Goal: Entertainment & Leisure: Consume media (video, audio)

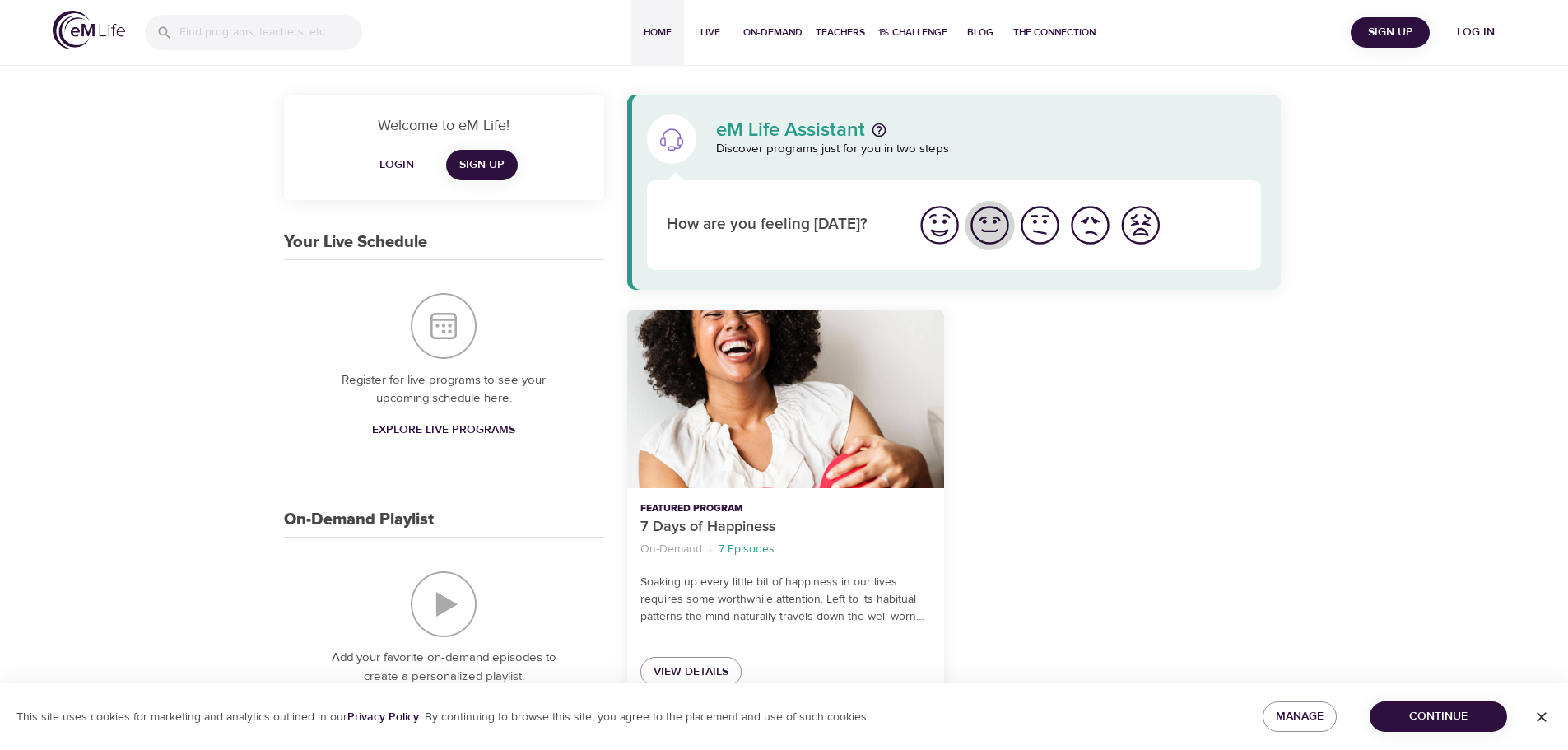
click at [991, 219] on img "I'm feeling good" at bounding box center [990, 225] width 45 height 45
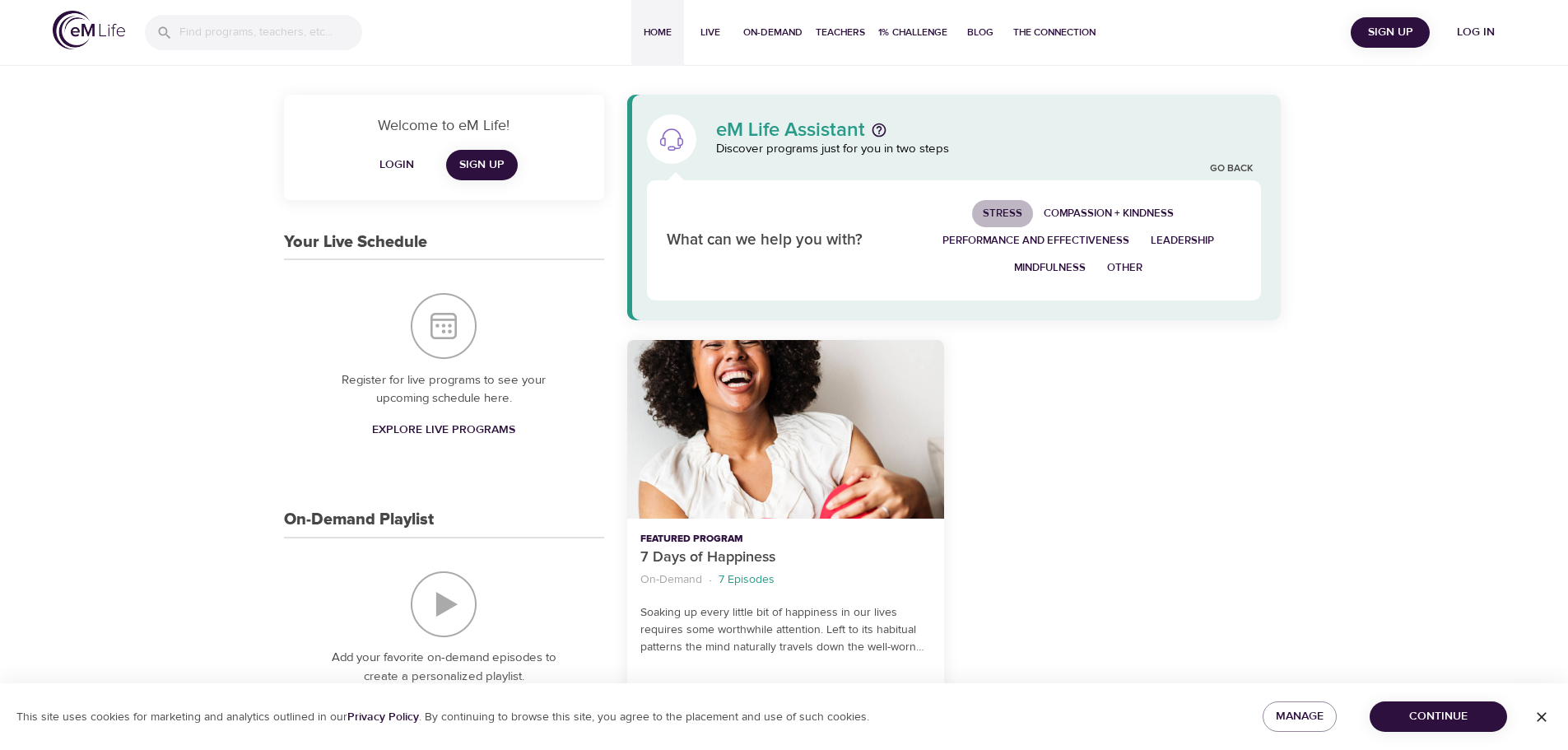
click at [991, 217] on span "Stress" at bounding box center [1002, 214] width 39 height 19
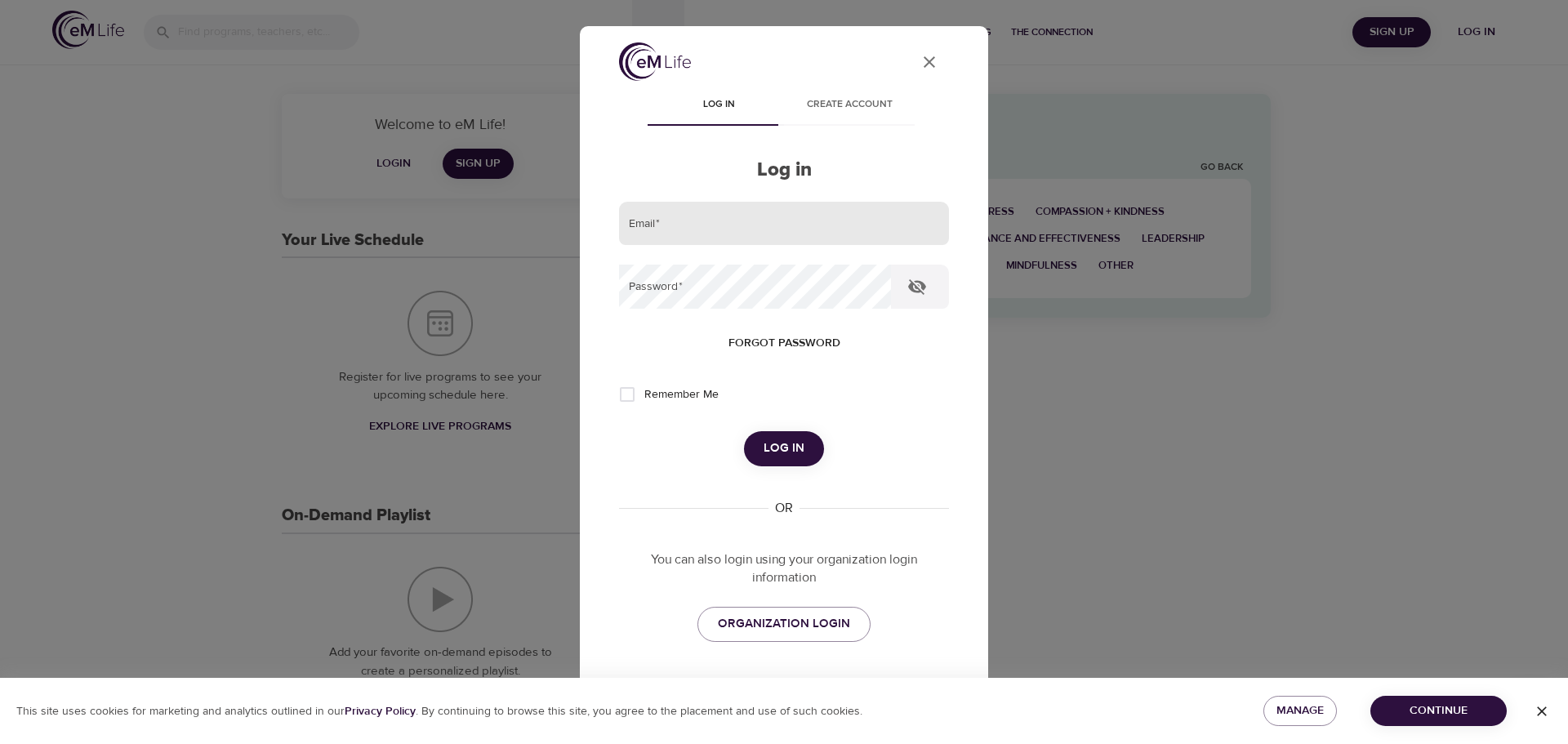
type input "[PERSON_NAME][EMAIL_ADDRESS][PERSON_NAME][DOMAIN_NAME]"
click at [773, 454] on span "Log in" at bounding box center [784, 448] width 41 height 22
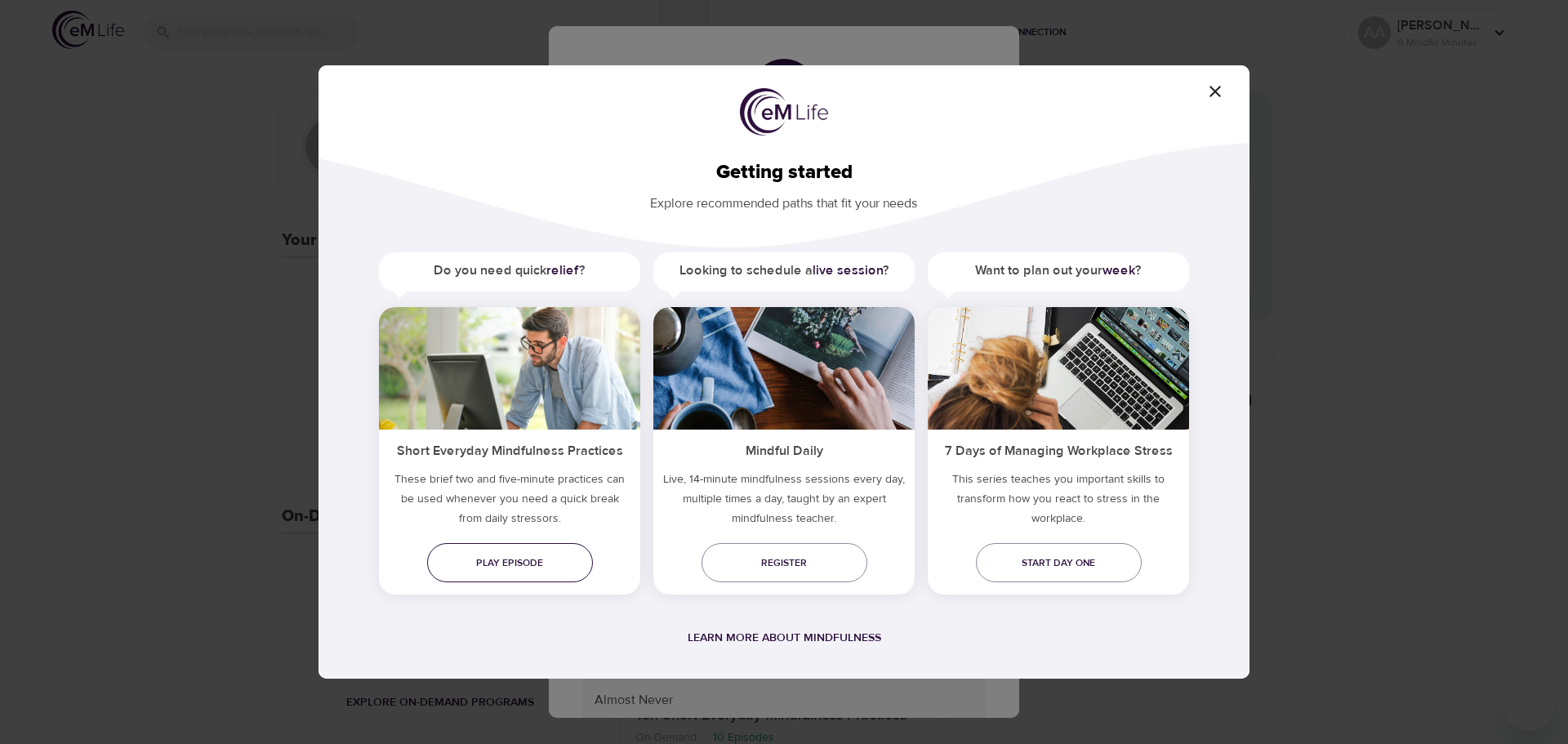
click at [529, 558] on span "Play episode" at bounding box center [510, 564] width 140 height 17
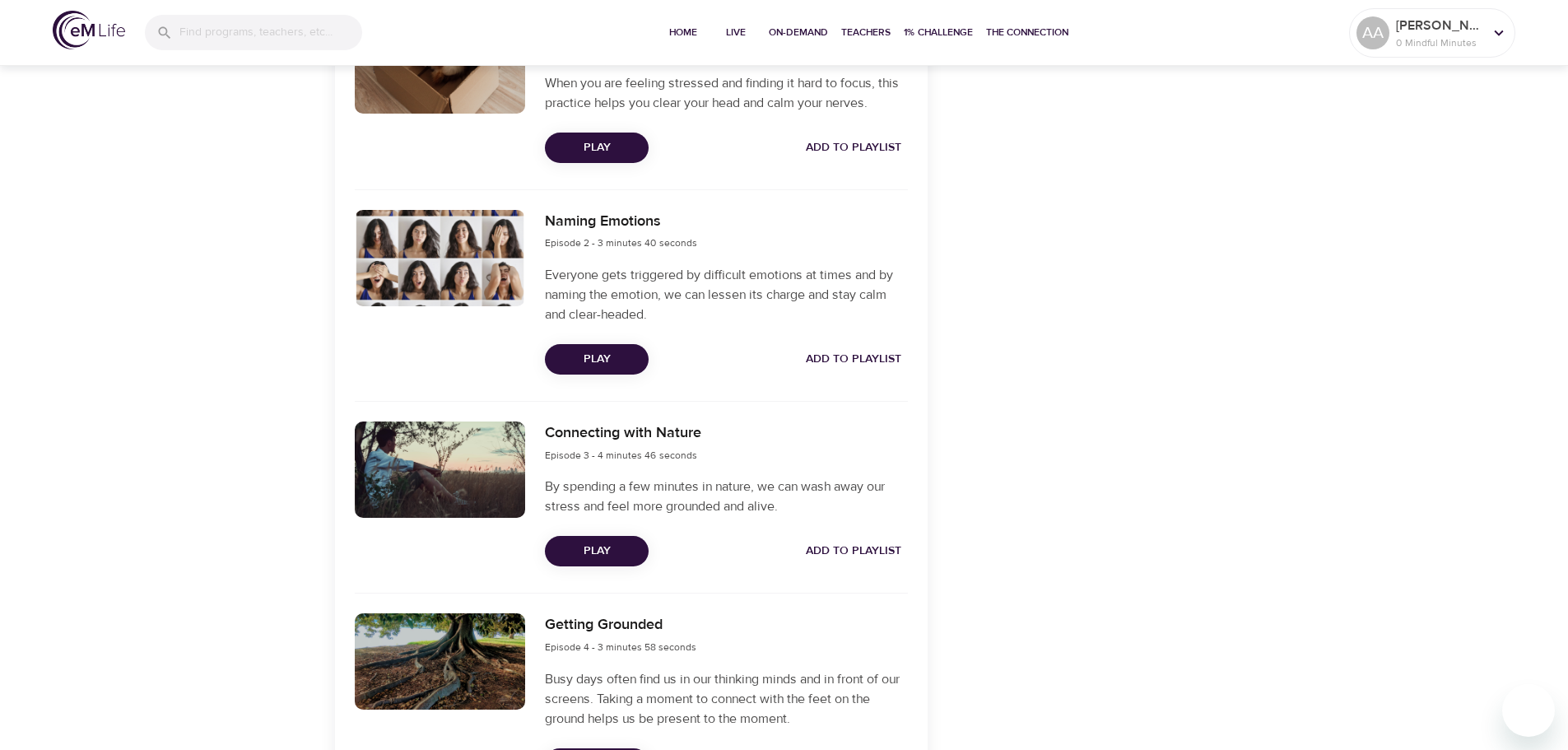
scroll to position [653, 0]
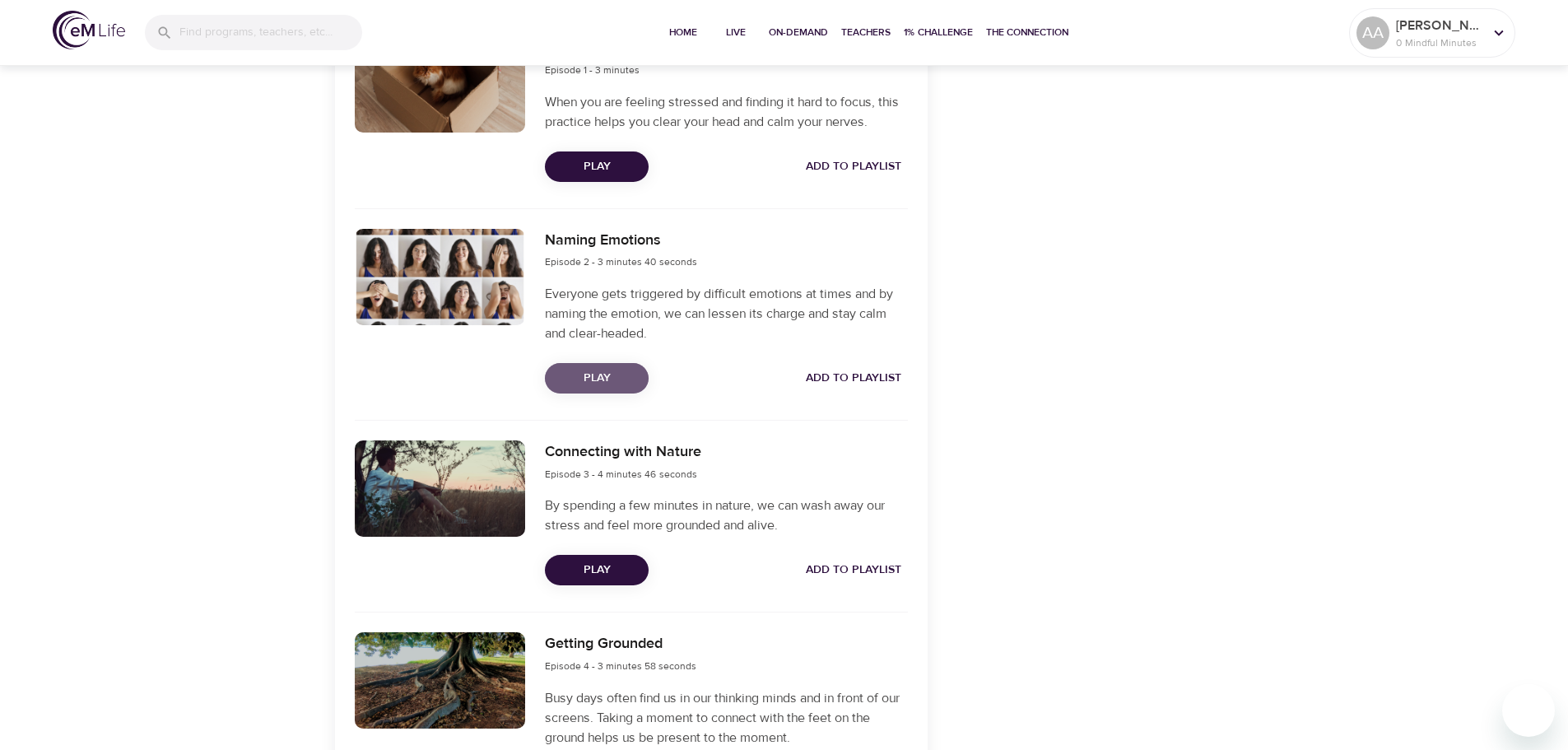
click at [612, 369] on span "Play" at bounding box center [597, 378] width 77 height 21
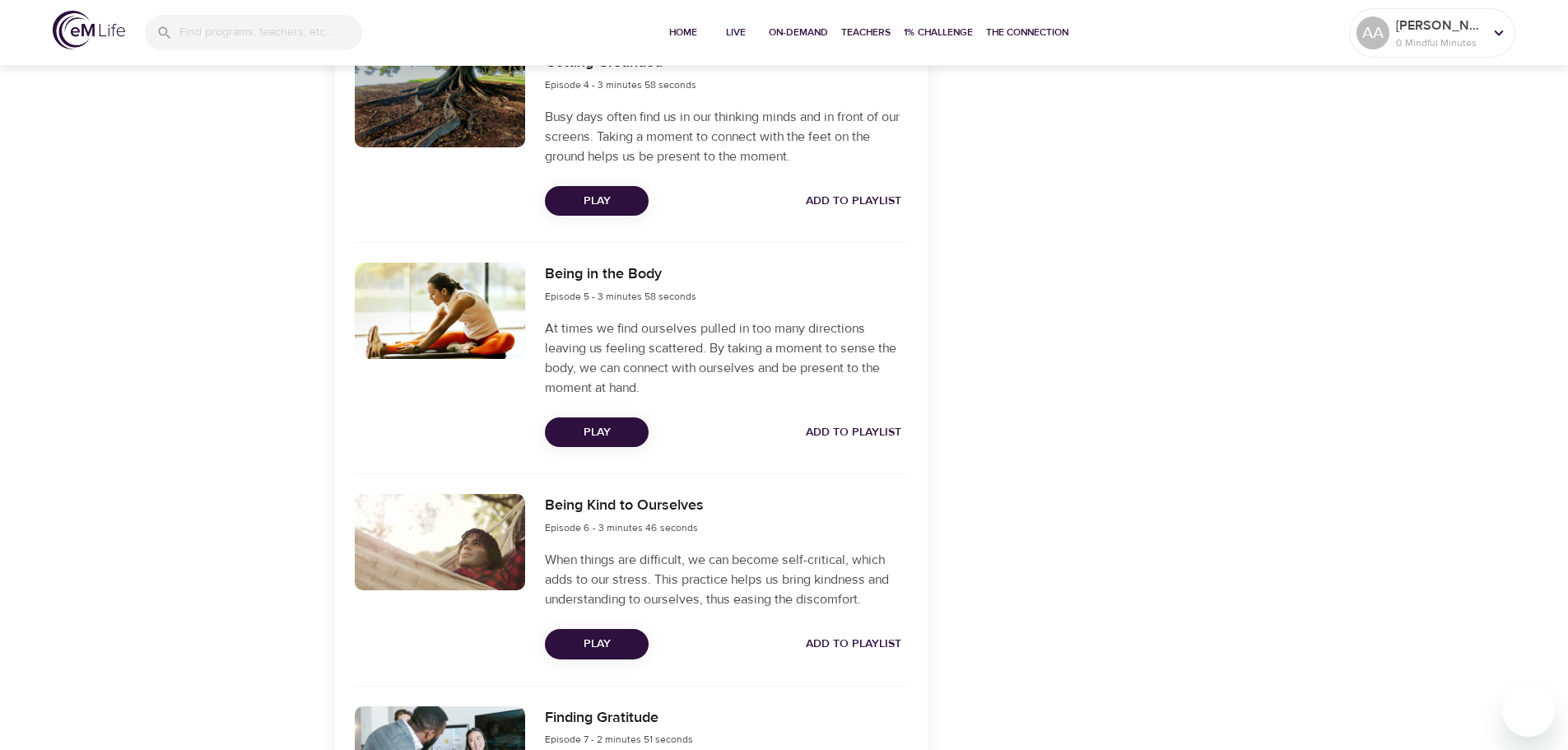
scroll to position [1235, 0]
click at [593, 644] on span "Play" at bounding box center [597, 644] width 77 height 21
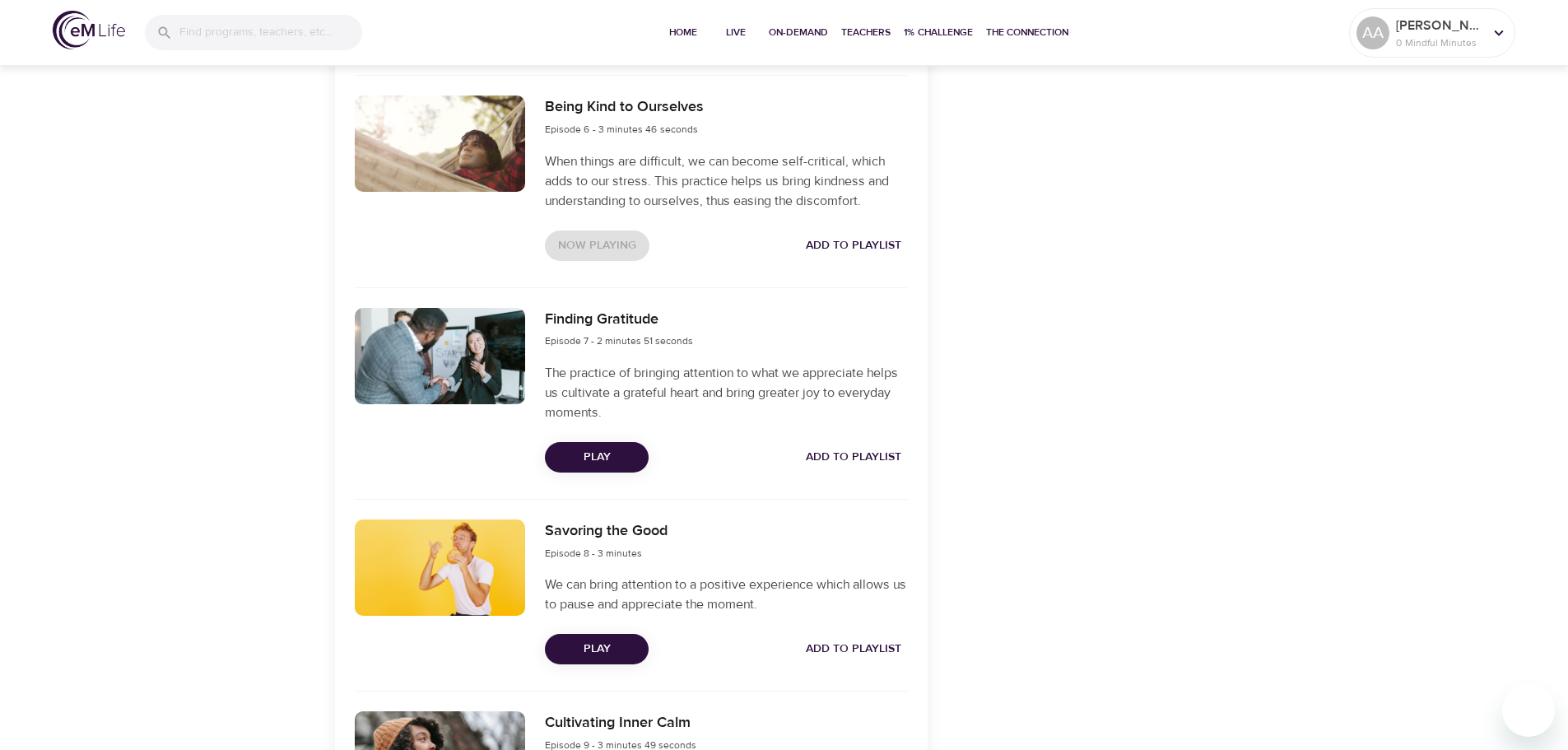
scroll to position [1477, 0]
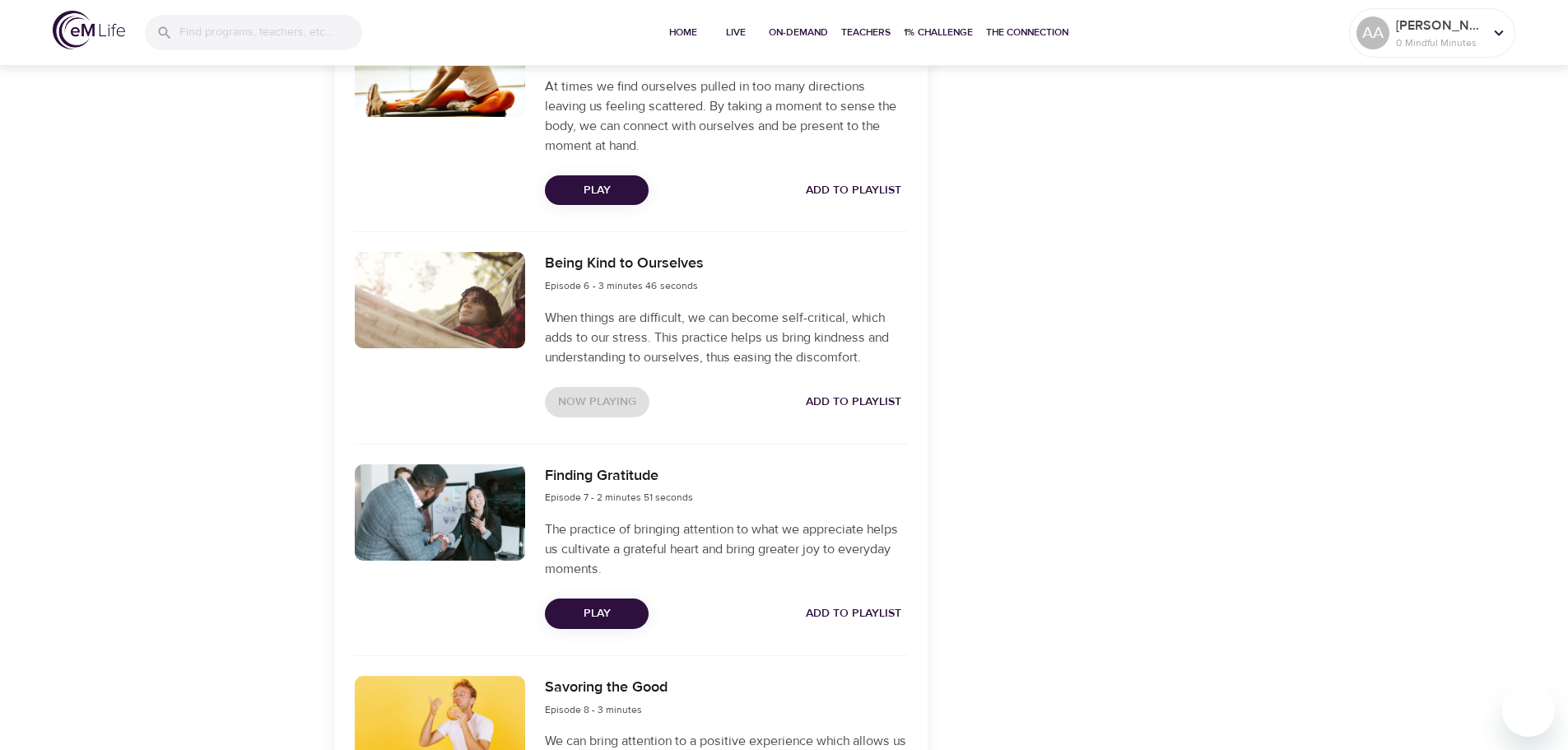
click at [624, 614] on span "Play" at bounding box center [597, 614] width 77 height 21
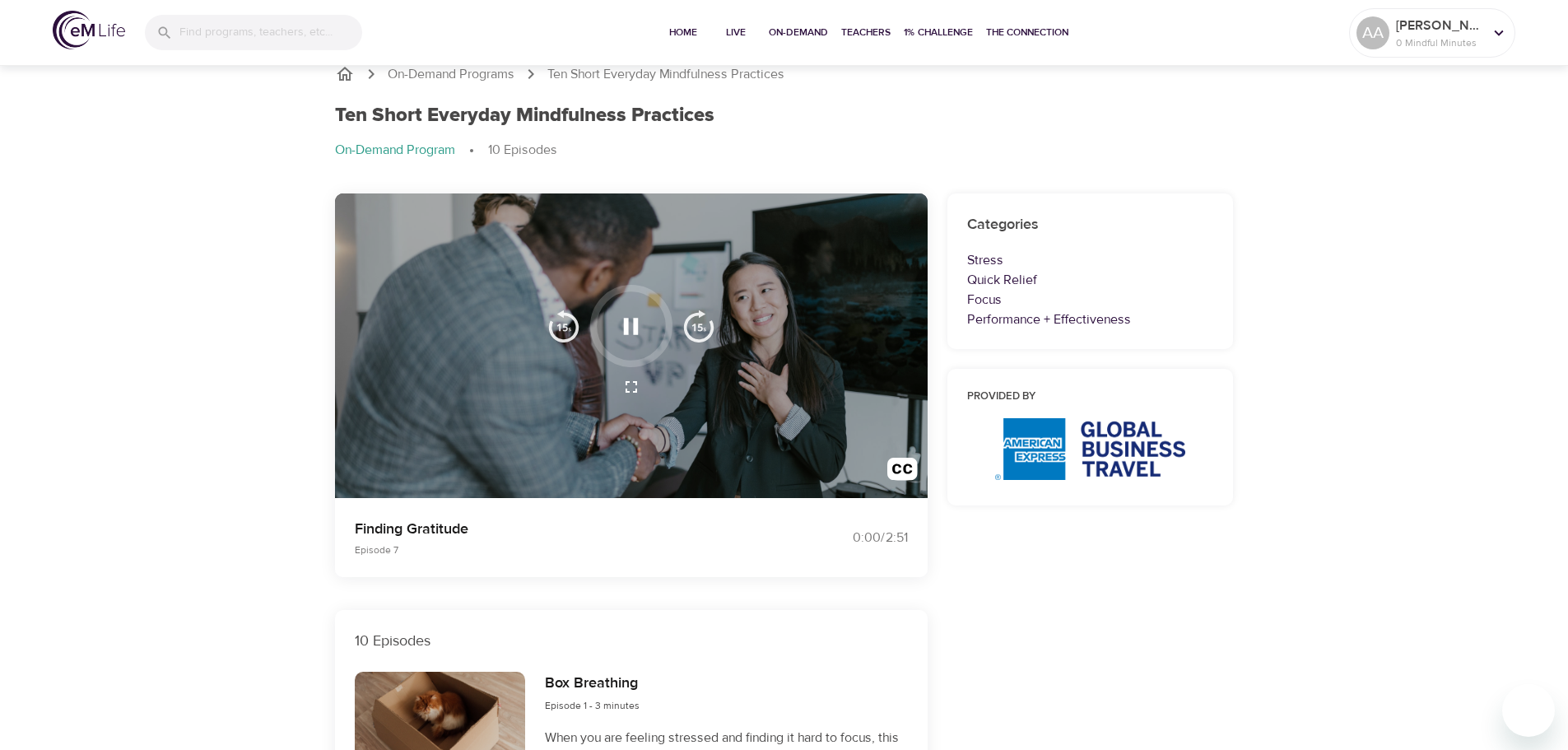
scroll to position [0, 0]
